Goal: Task Accomplishment & Management: Use online tool/utility

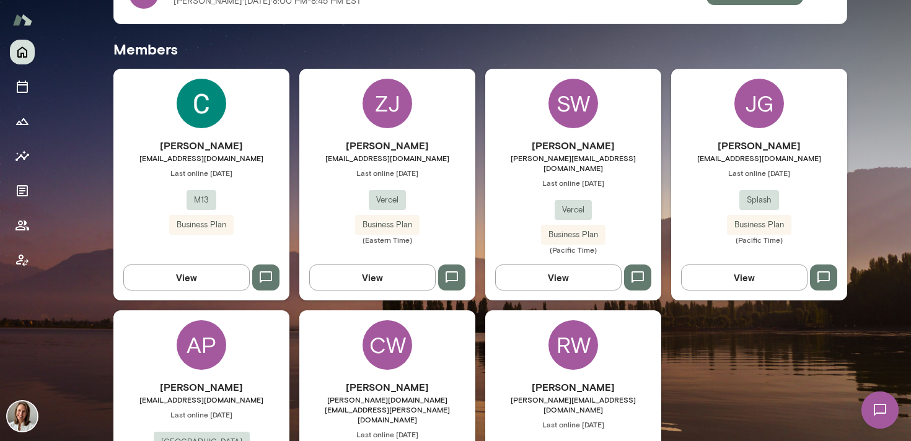
scroll to position [318, 0]
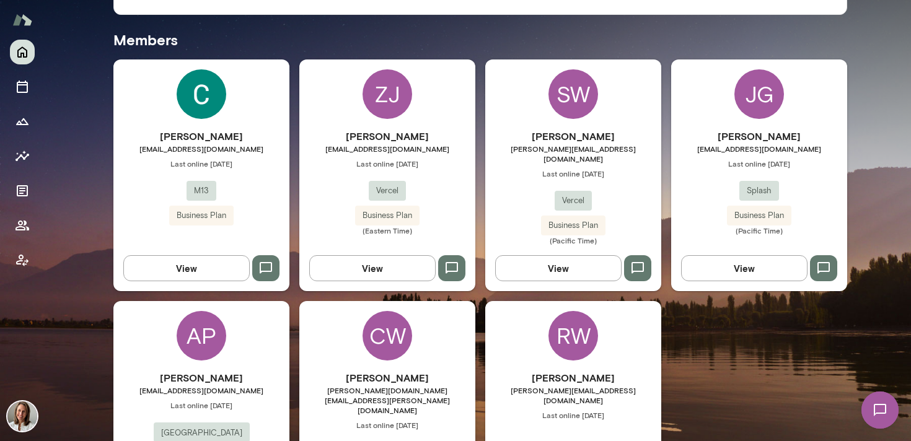
click at [688, 141] on h6 "[PERSON_NAME]" at bounding box center [759, 136] width 176 height 15
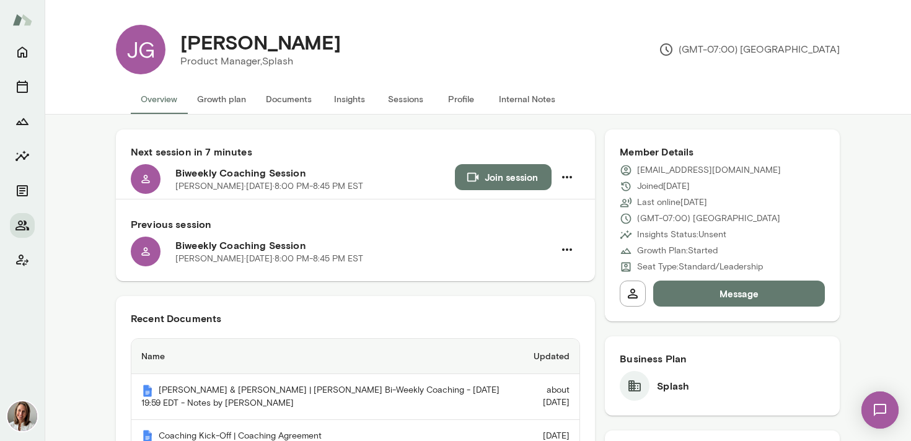
click at [514, 96] on button "Internal Notes" at bounding box center [527, 99] width 76 height 30
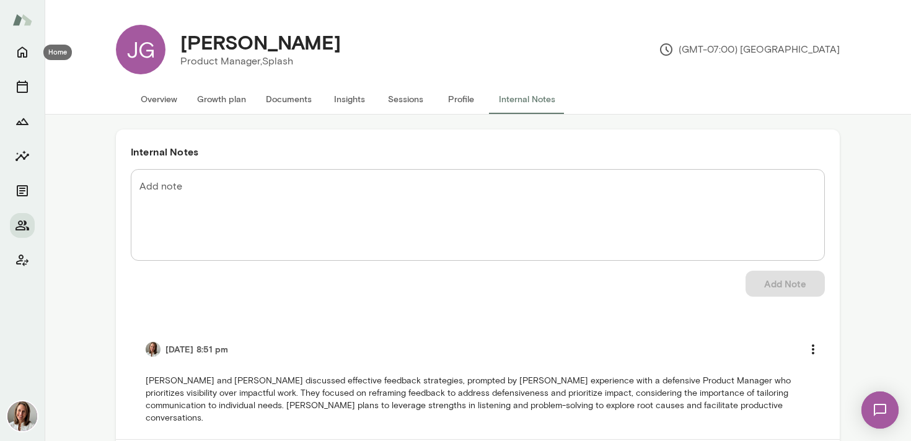
drag, startPoint x: 19, startPoint y: 46, endPoint x: 40, endPoint y: 48, distance: 20.5
click at [19, 46] on icon "Home" at bounding box center [22, 52] width 15 height 15
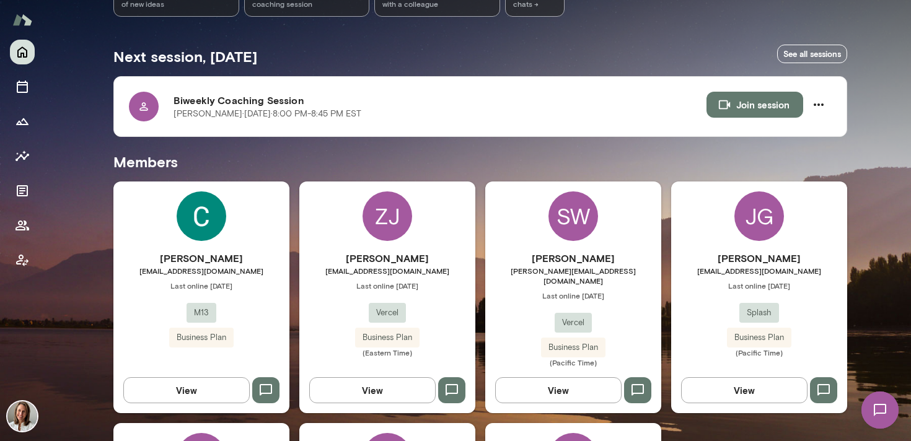
scroll to position [199, 0]
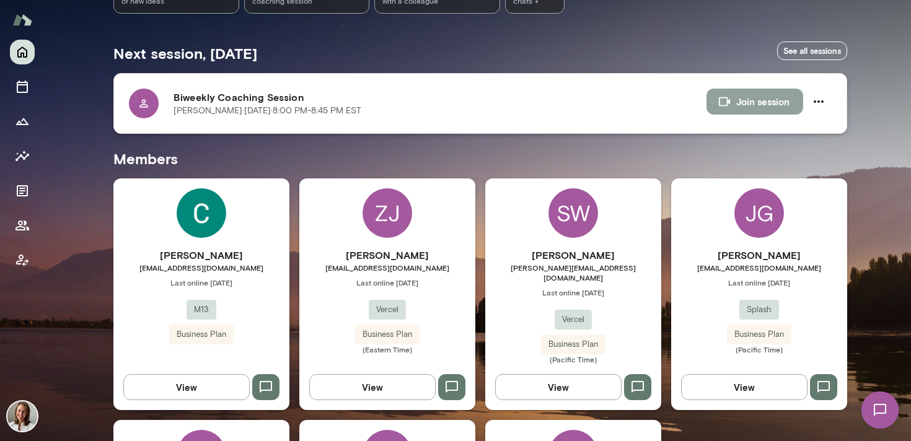
click at [726, 108] on icon "button" at bounding box center [724, 102] width 14 height 14
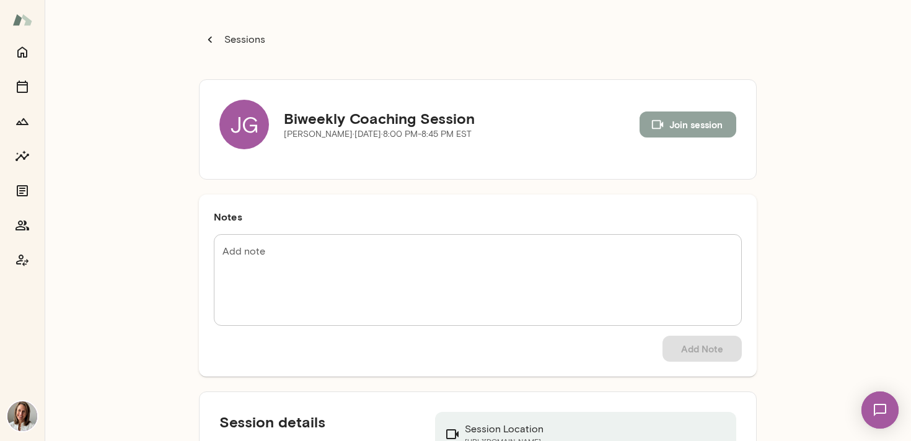
click at [670, 122] on button "Join session" at bounding box center [687, 124] width 97 height 26
